Goal: Task Accomplishment & Management: Manage account settings

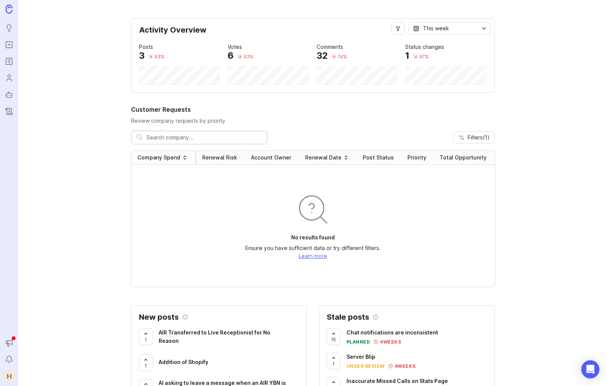
click at [8, 375] on div "H" at bounding box center [9, 376] width 14 height 14
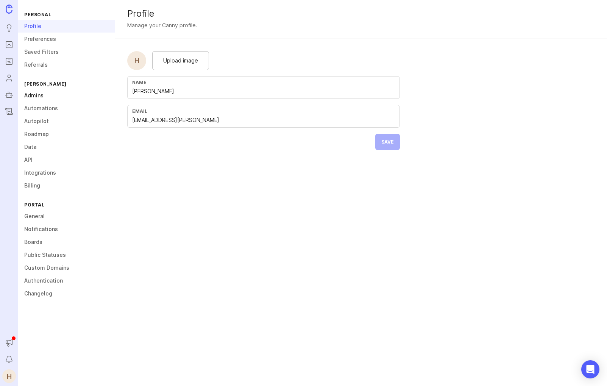
click at [38, 96] on link "Admins" at bounding box center [66, 95] width 96 height 13
